Goal: Task Accomplishment & Management: Use online tool/utility

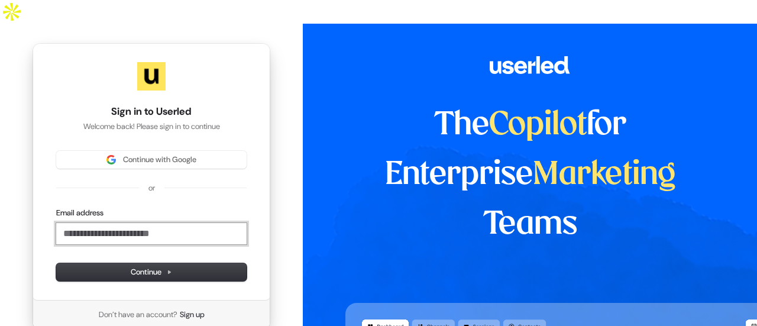
click at [148, 223] on input "Email address" at bounding box center [151, 233] width 190 height 21
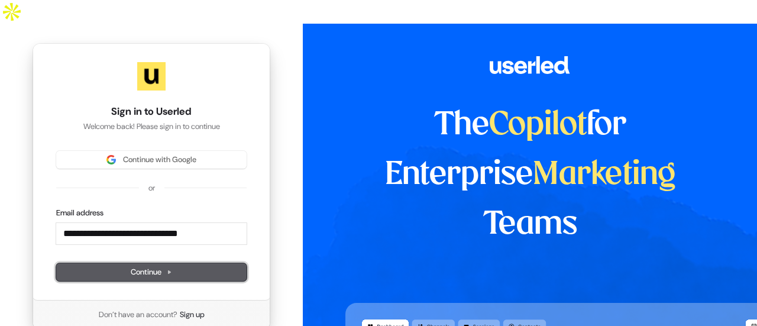
click at [170, 271] on icon at bounding box center [170, 272] width 2 height 3
type input "**********"
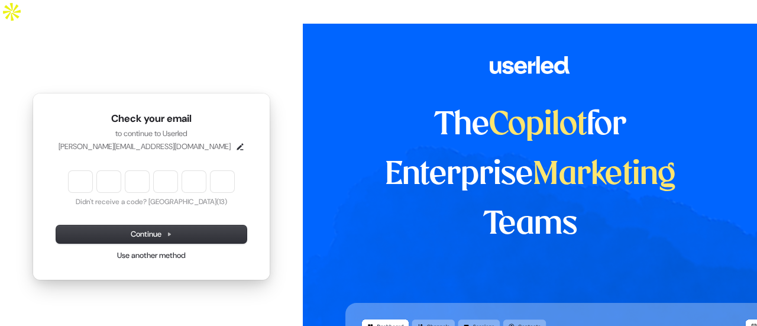
click at [84, 171] on input "Enter verification code" at bounding box center [152, 181] width 166 height 21
type input "******"
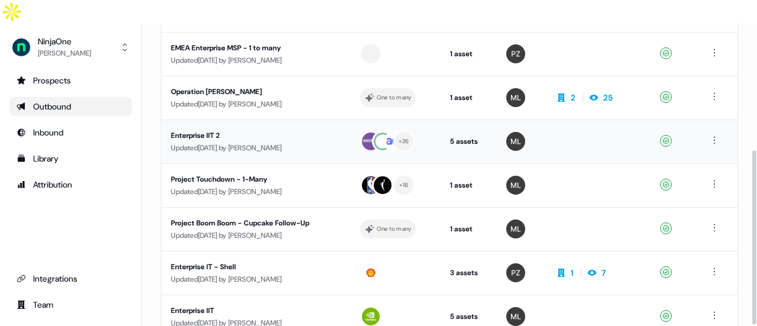
scroll to position [237, 0]
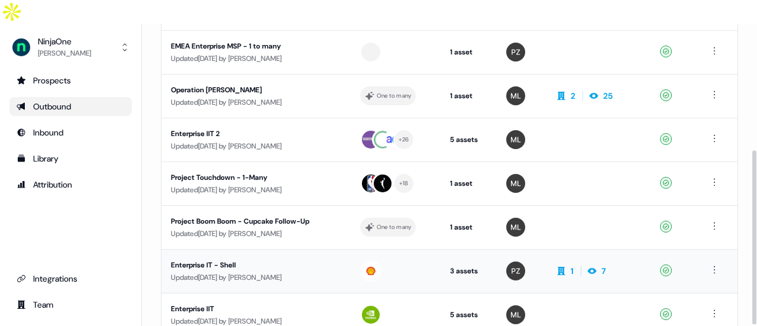
click at [227, 259] on div "Enterprise IT - Shell" at bounding box center [256, 265] width 170 height 12
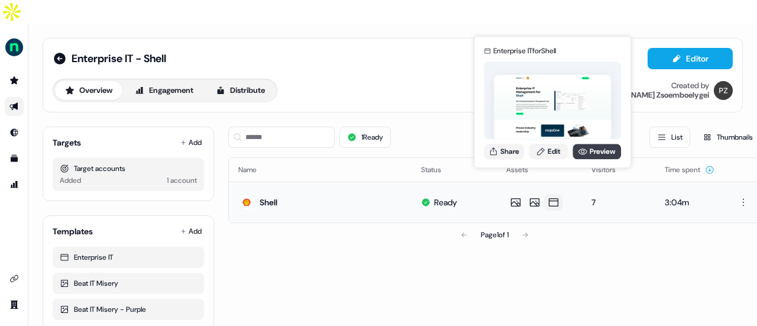
click at [584, 147] on icon at bounding box center [582, 151] width 9 height 9
click at [554, 150] on link "Edit" at bounding box center [548, 151] width 39 height 15
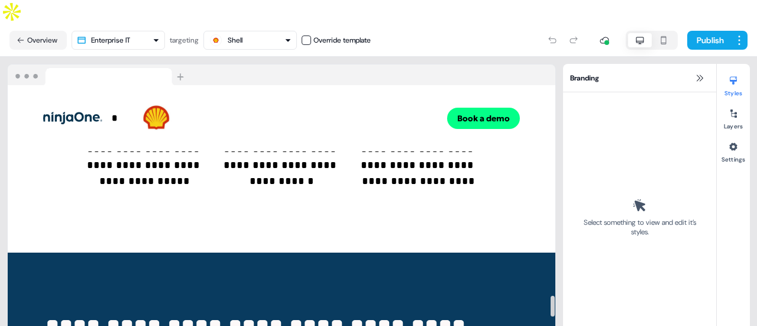
scroll to position [2639, 0]
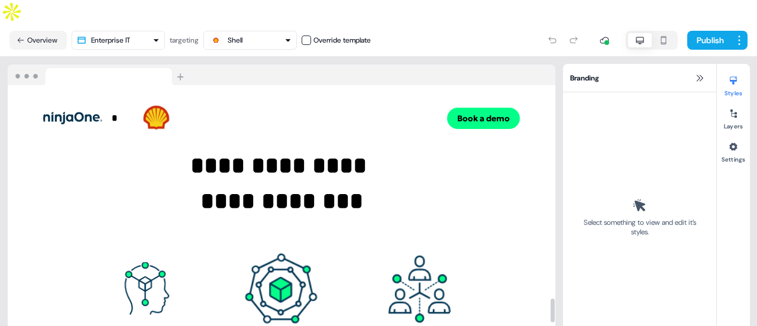
scroll to position [2343, 0]
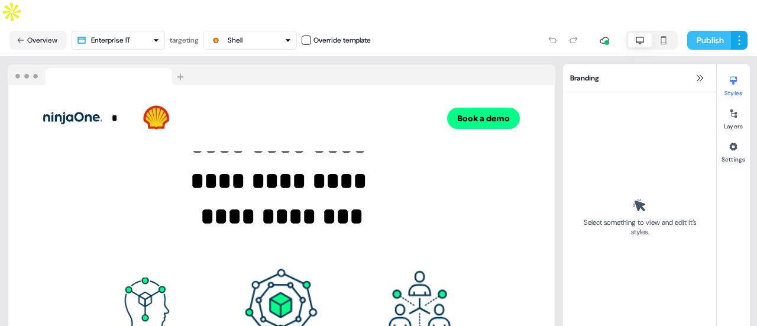
click at [701, 31] on button "Publish" at bounding box center [709, 40] width 44 height 19
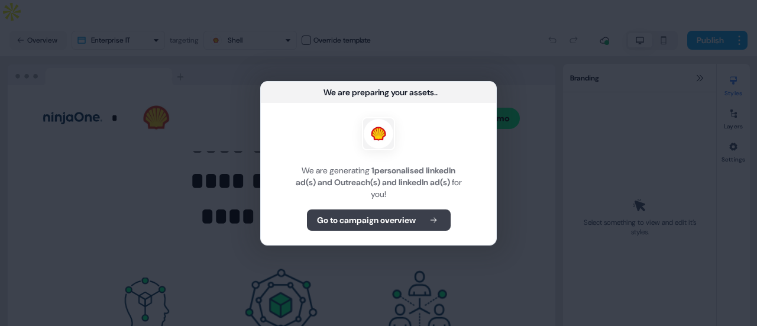
click at [377, 222] on b "Go to campaign overview" at bounding box center [366, 220] width 99 height 12
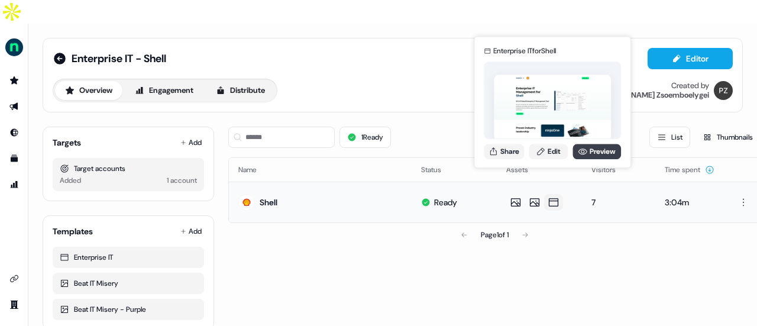
click at [584, 153] on icon at bounding box center [582, 151] width 9 height 9
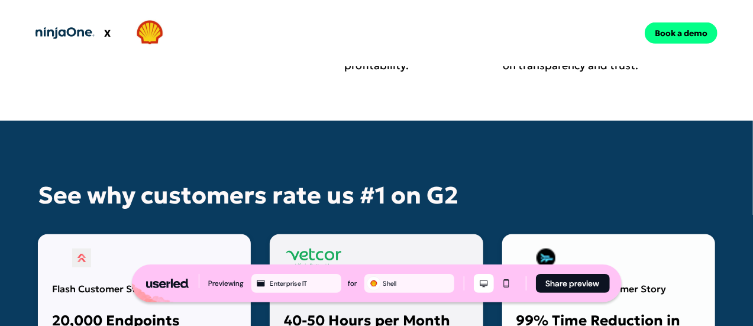
scroll to position [2499, 0]
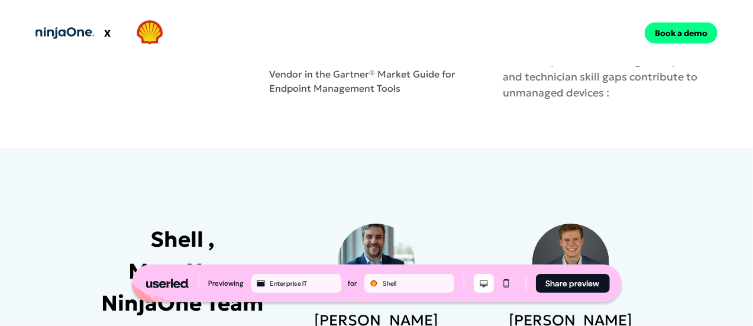
scroll to position [769, 0]
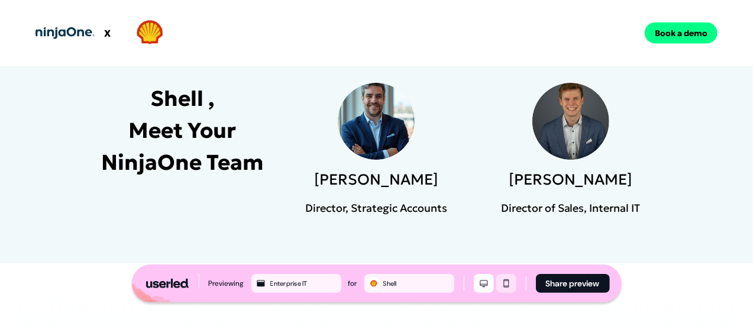
click at [504, 284] on icon "Mobile mode" at bounding box center [506, 283] width 14 height 9
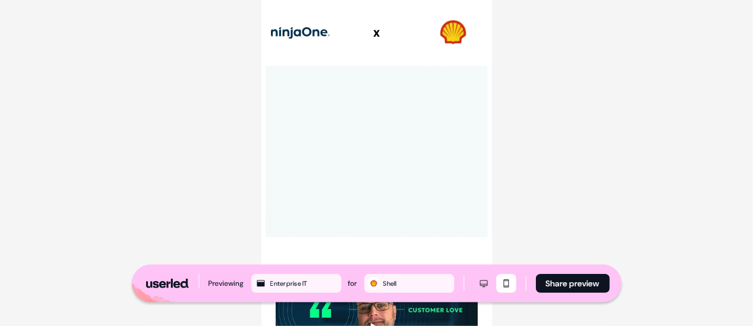
scroll to position [7488, 0]
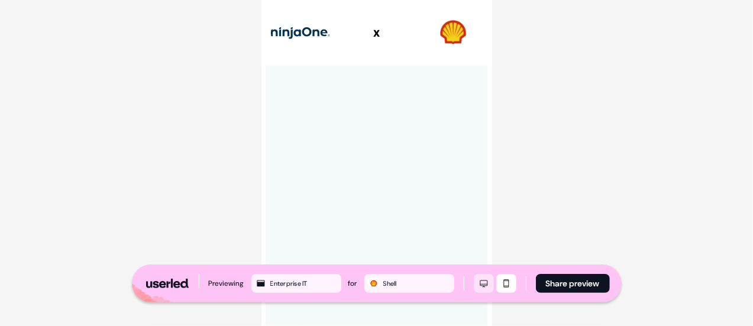
click at [484, 284] on icon "Desktop mode" at bounding box center [484, 283] width 14 height 9
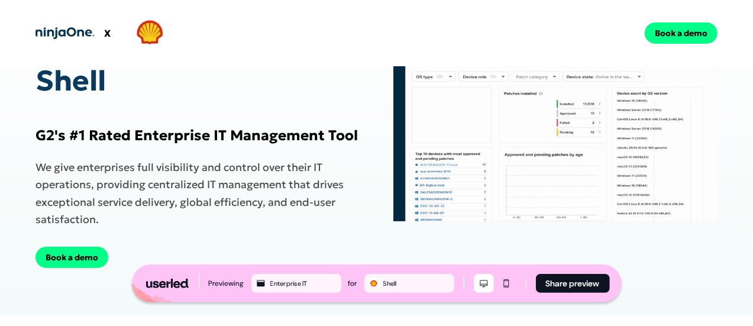
scroll to position [296, 0]
